Goal: Navigation & Orientation: Find specific page/section

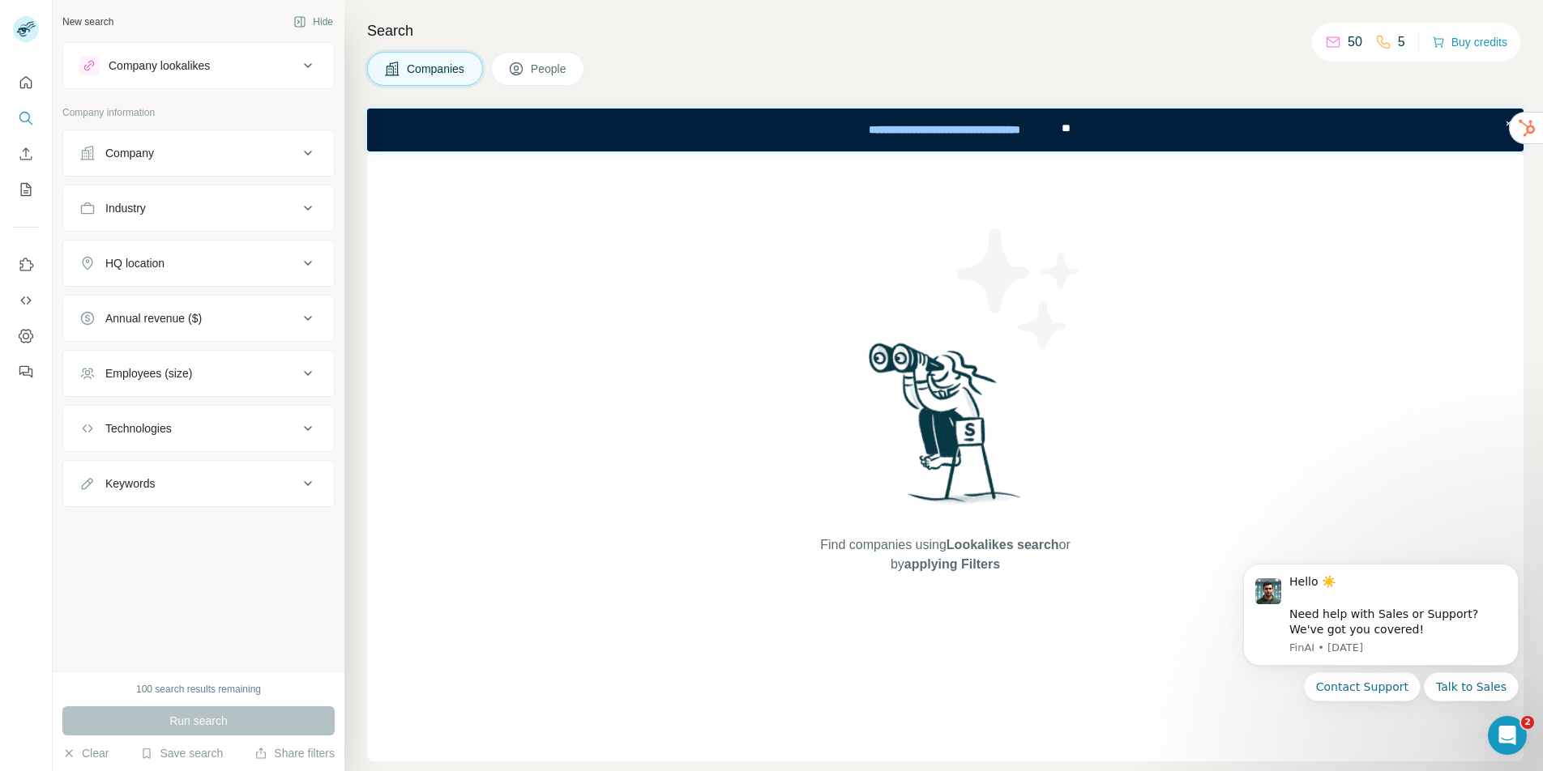
click at [305, 421] on icon at bounding box center [307, 428] width 19 height 19
click at [27, 77] on icon "Quick start" at bounding box center [26, 82] width 12 height 12
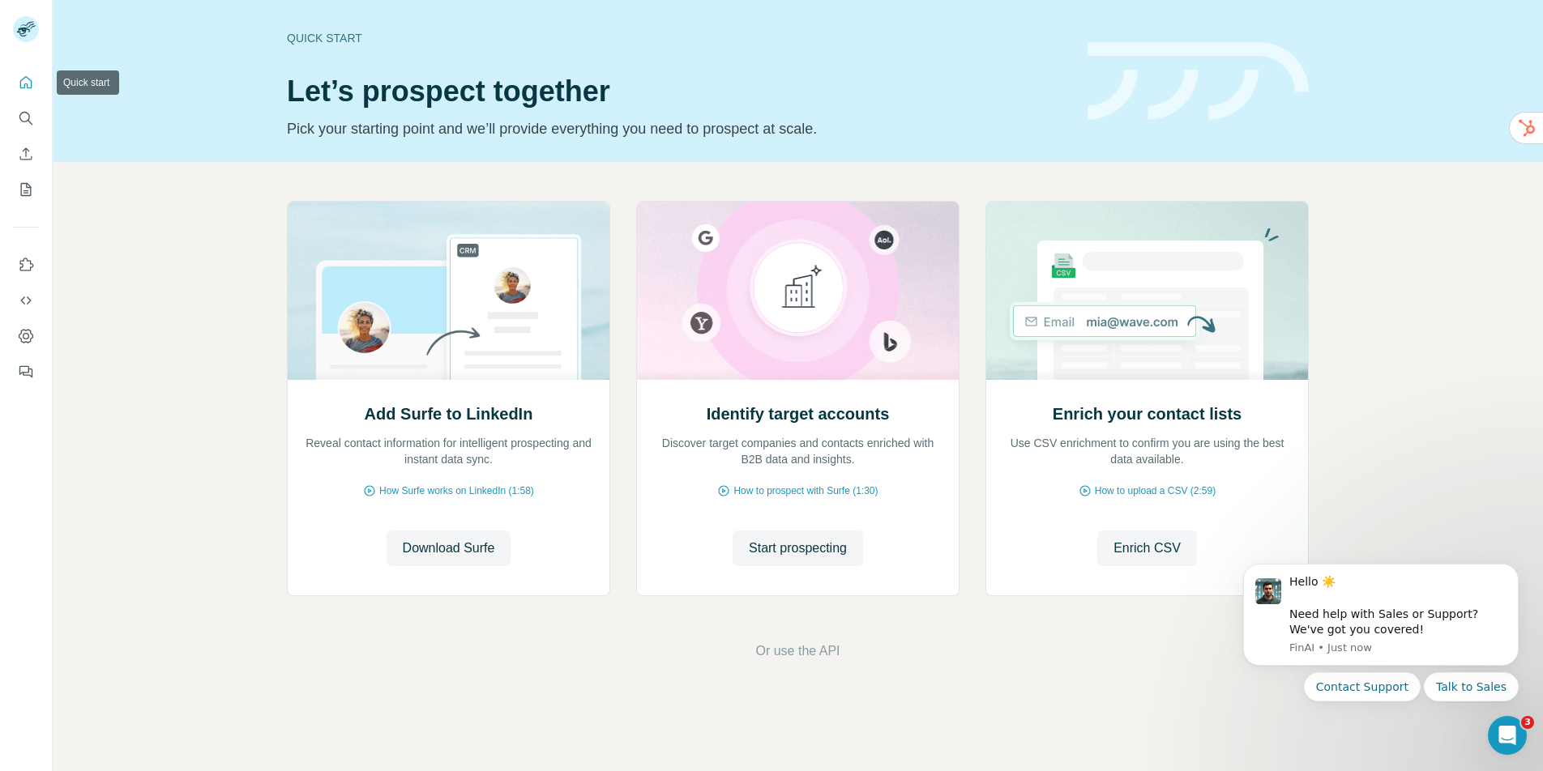
click at [26, 90] on icon "Quick start" at bounding box center [26, 83] width 16 height 16
click at [27, 78] on icon "Quick start" at bounding box center [26, 83] width 16 height 16
click at [28, 83] on icon "Quick start" at bounding box center [26, 83] width 16 height 16
click at [29, 293] on icon "Use Surfe API" at bounding box center [26, 300] width 16 height 16
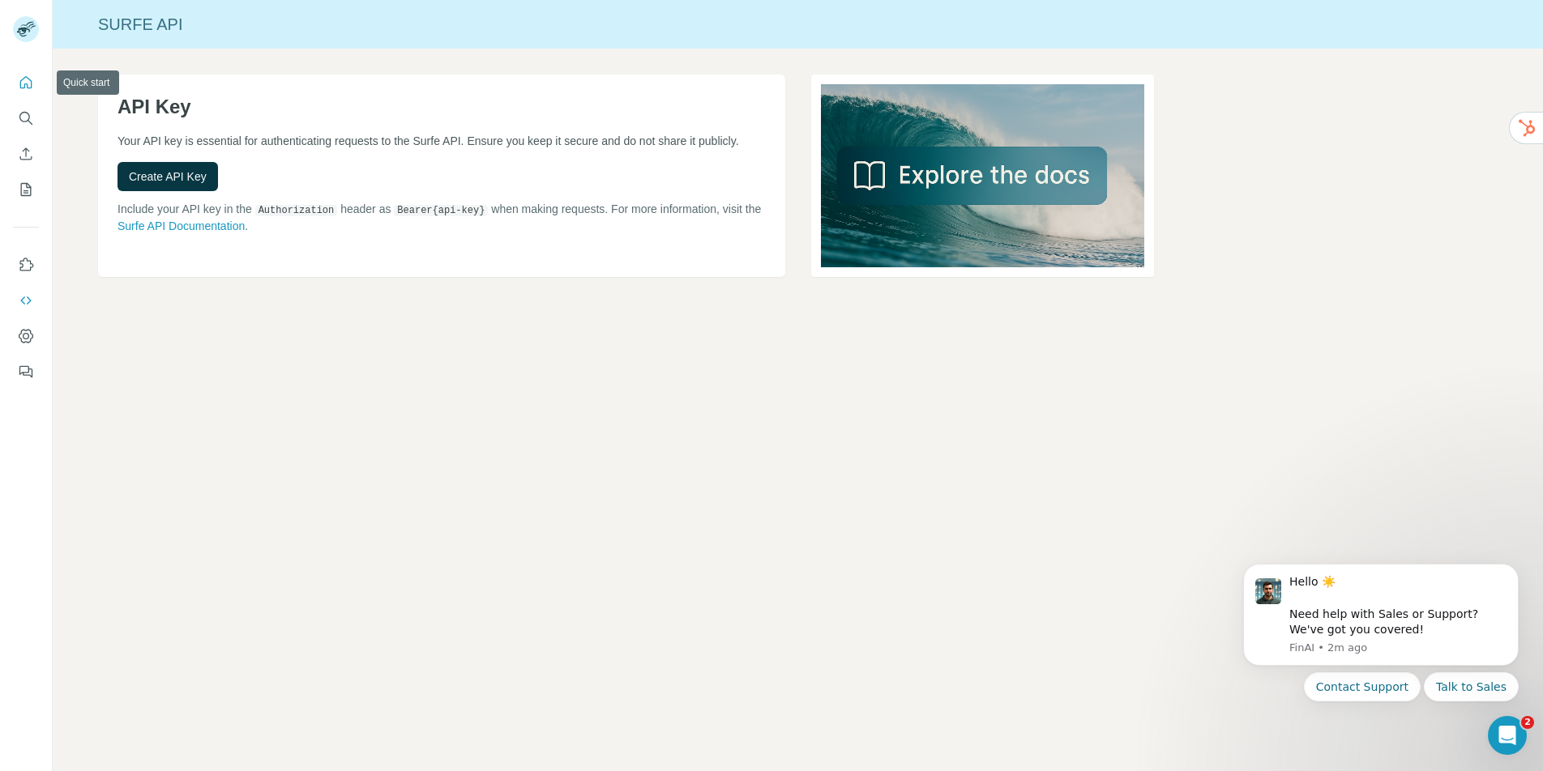
click at [18, 81] on icon "Quick start" at bounding box center [26, 83] width 16 height 16
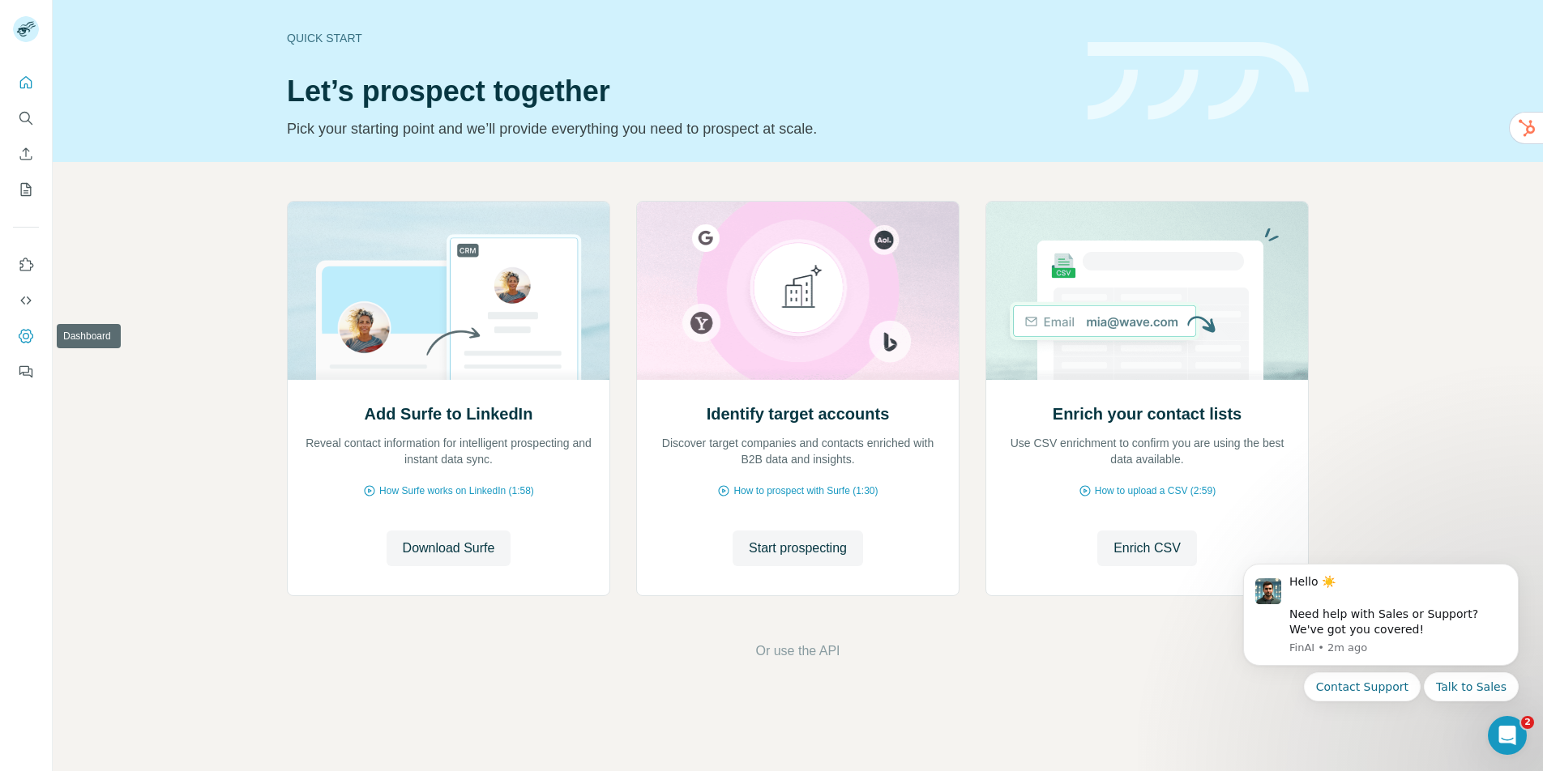
click at [32, 335] on icon "Dashboard" at bounding box center [26, 336] width 15 height 14
